Goal: Transaction & Acquisition: Purchase product/service

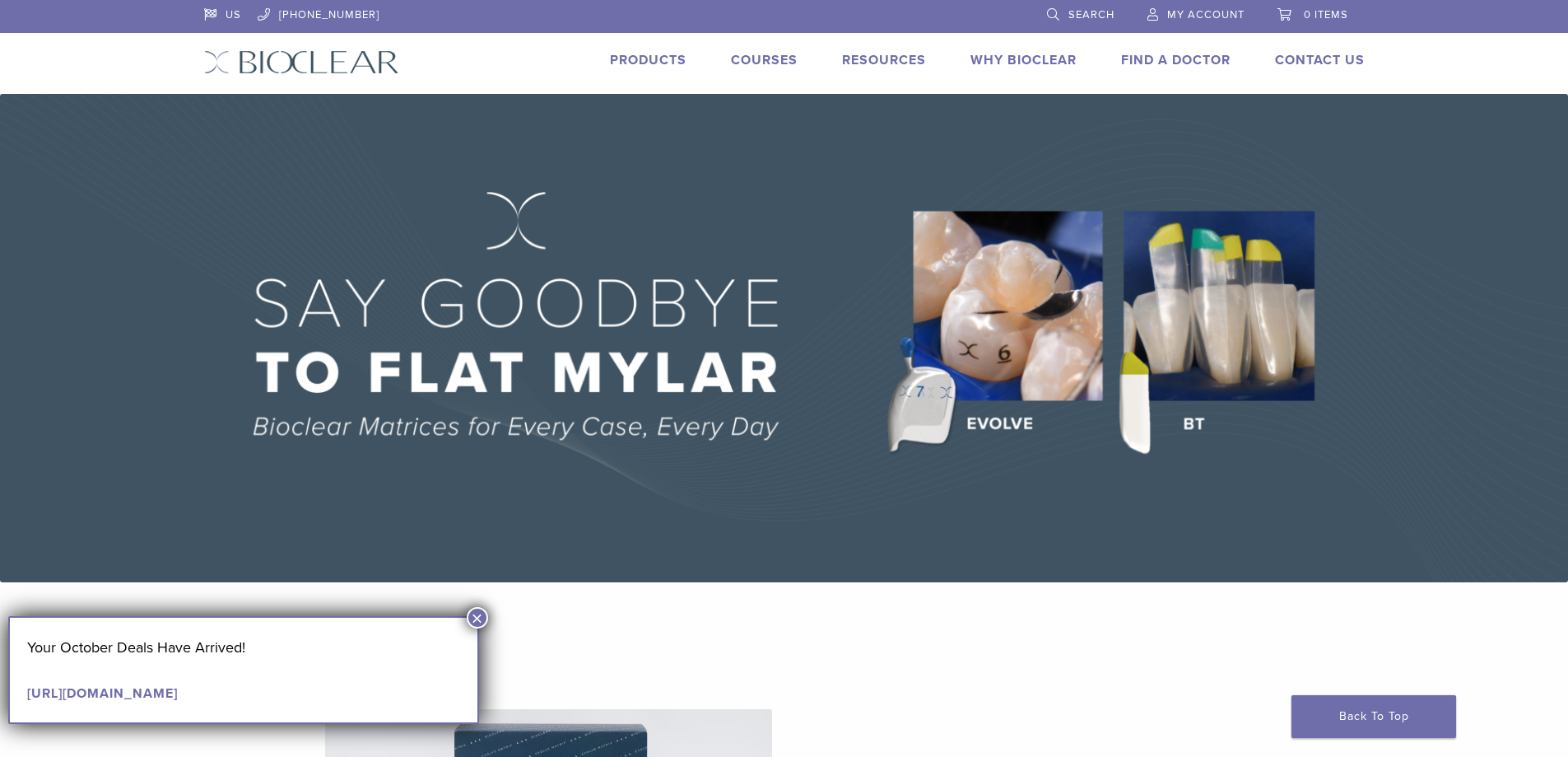
click at [470, 618] on button "×" at bounding box center [478, 618] width 22 height 22
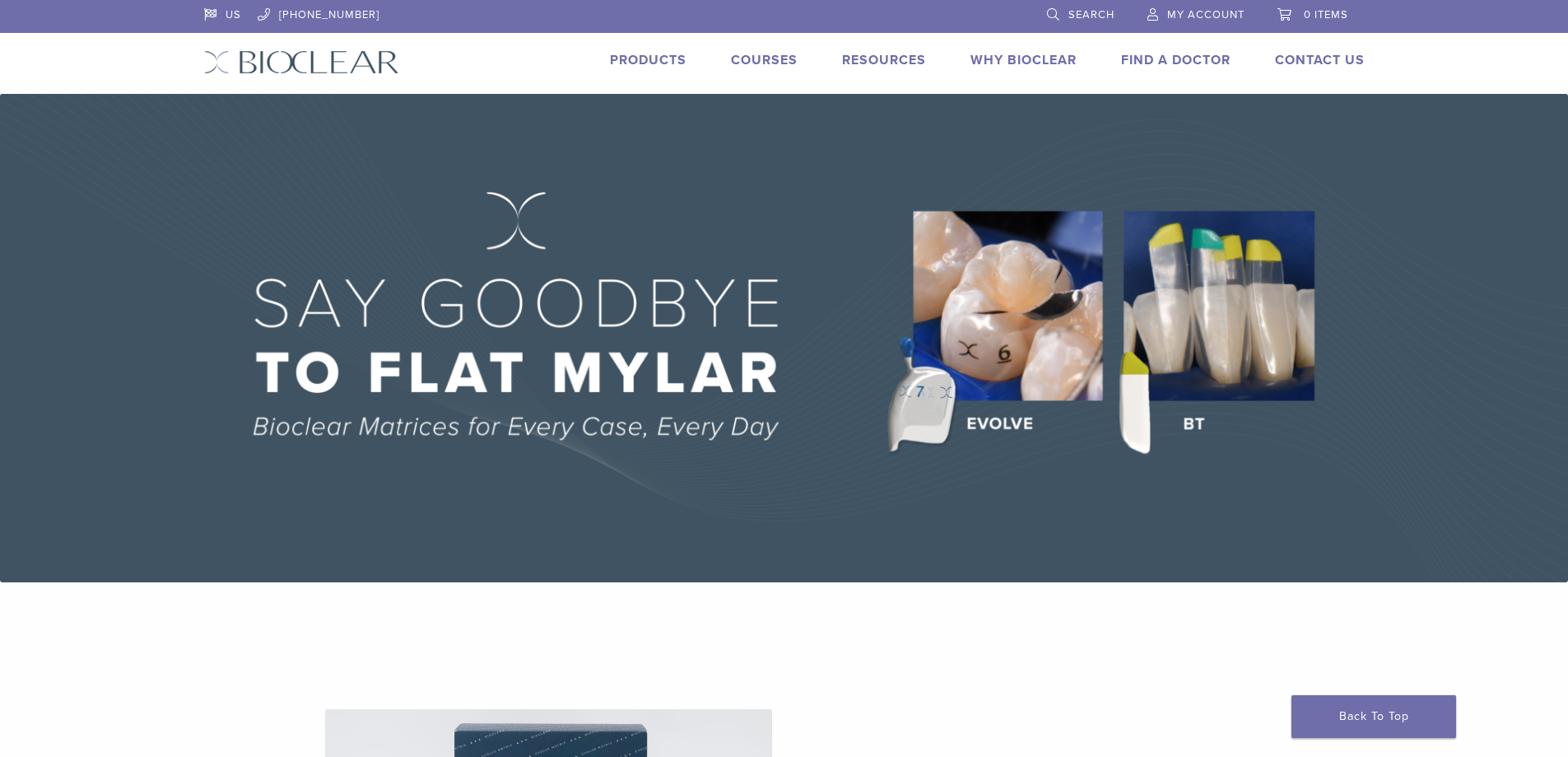
click at [629, 61] on link "Products" at bounding box center [648, 61] width 76 height 17
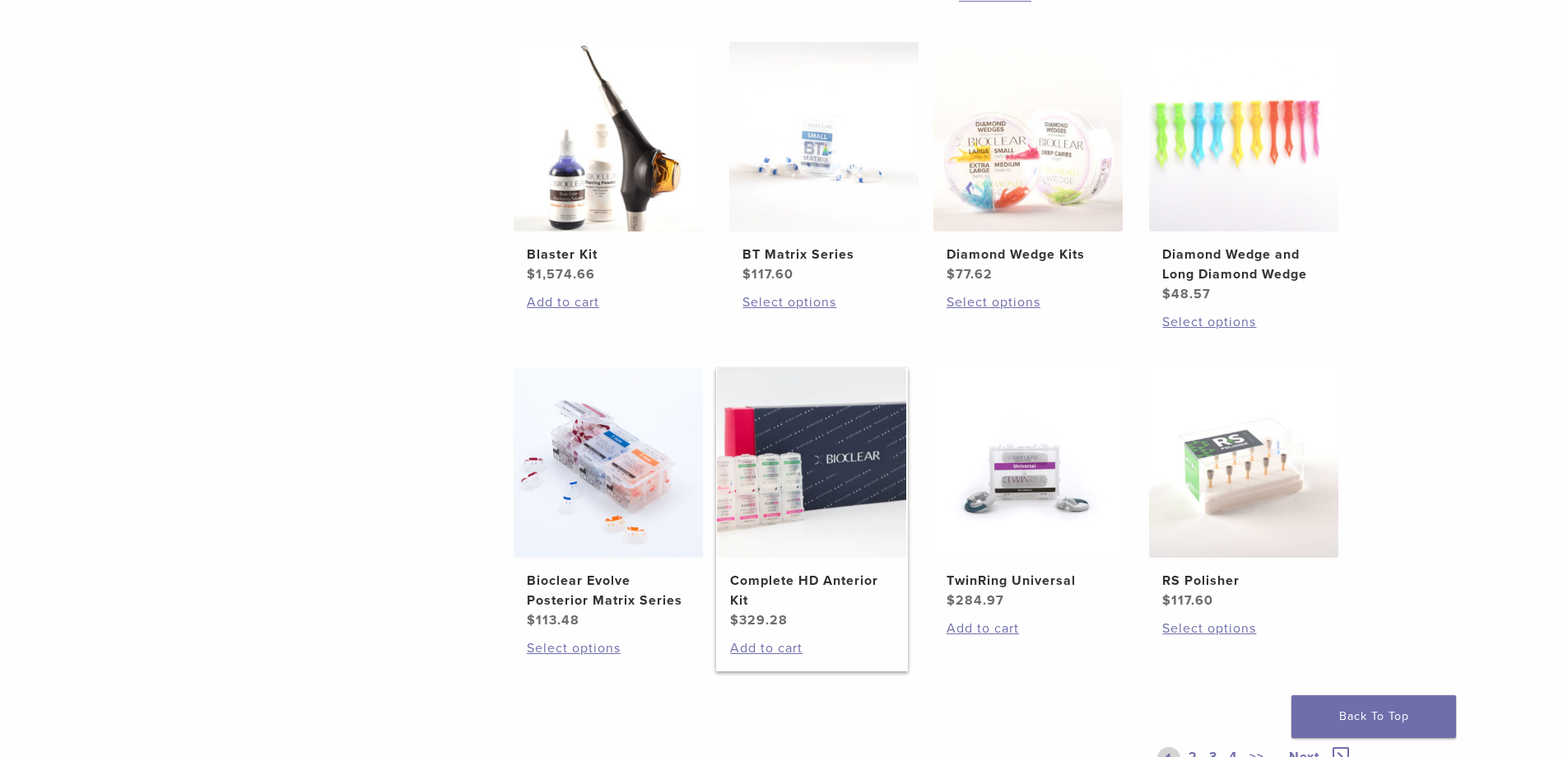
scroll to position [1236, 0]
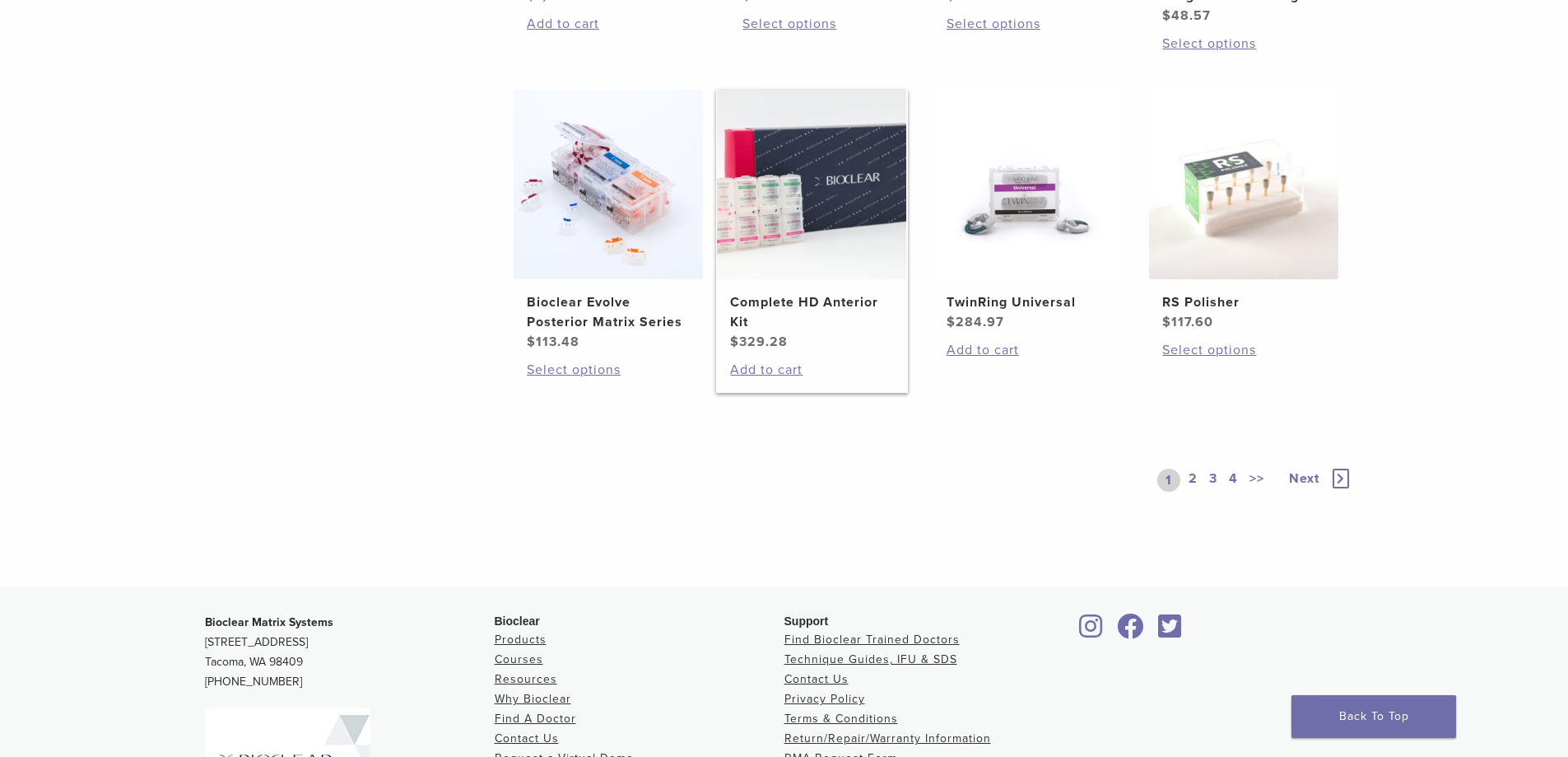
click at [759, 297] on h2 "Complete HD Anterior Kit" at bounding box center [811, 312] width 163 height 40
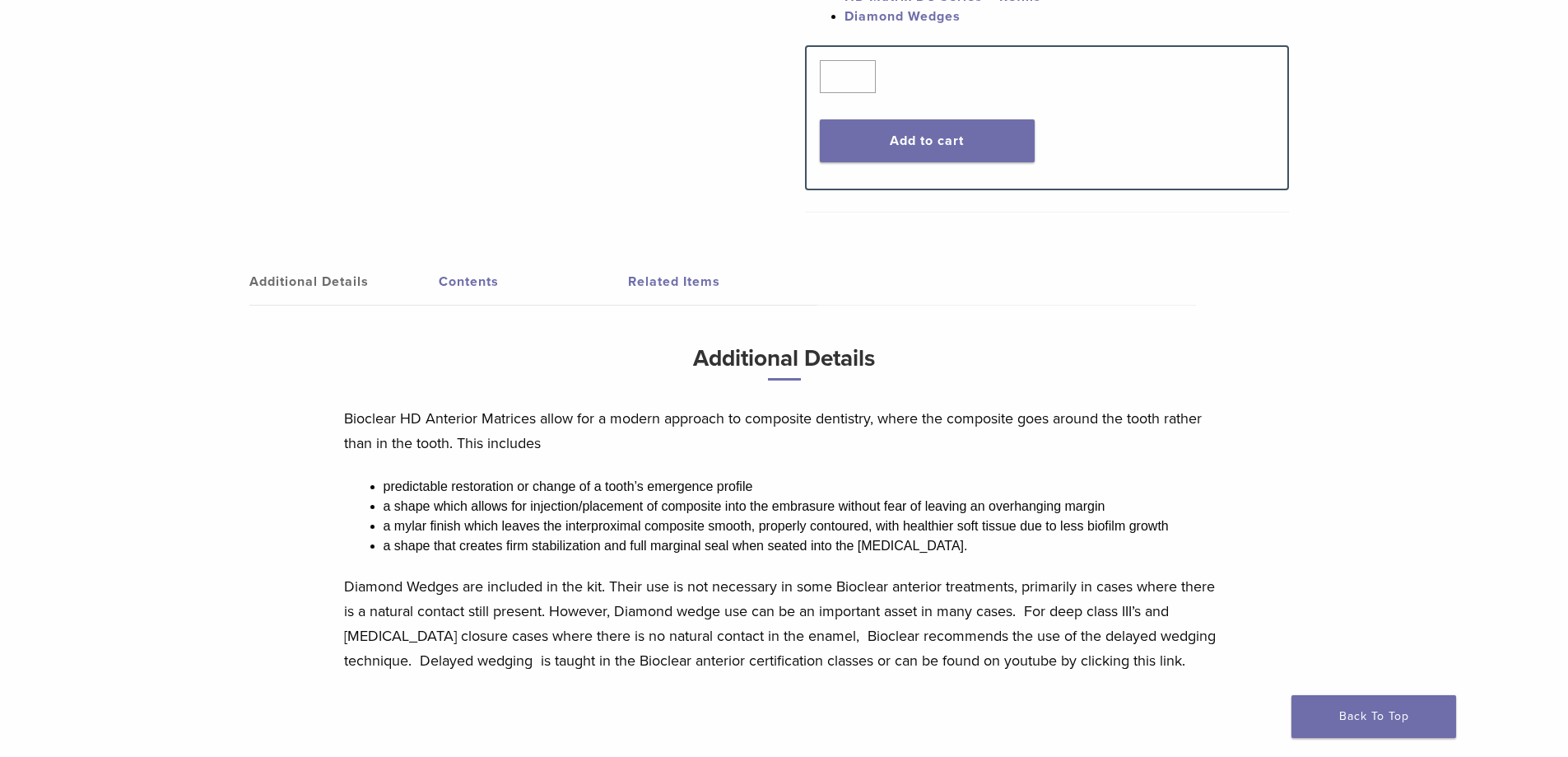
scroll to position [659, 0]
